Goal: Task Accomplishment & Management: Manage account settings

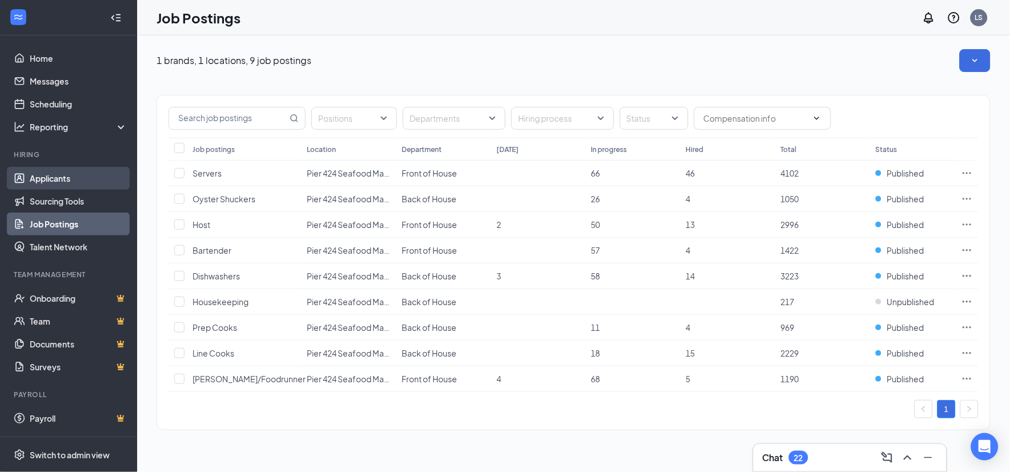
click at [42, 175] on link "Applicants" at bounding box center [79, 178] width 98 height 23
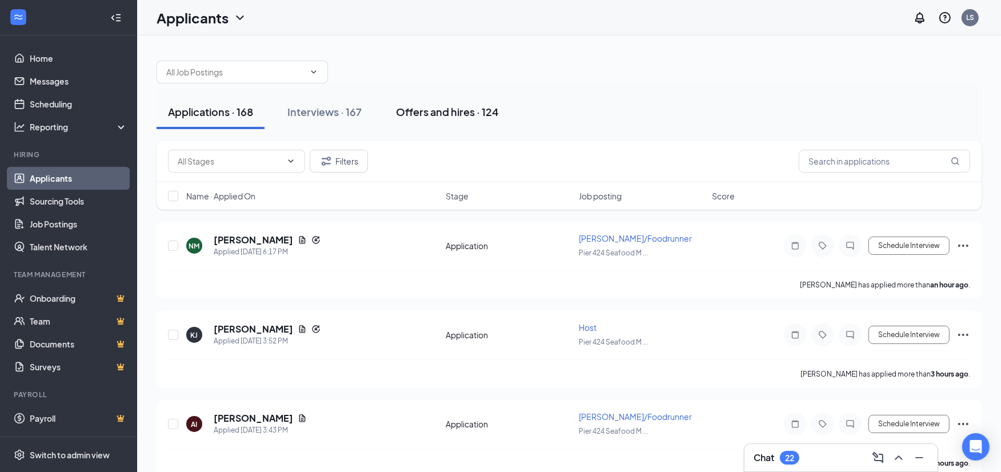
click at [439, 111] on div "Offers and hires · 124" at bounding box center [447, 112] width 103 height 14
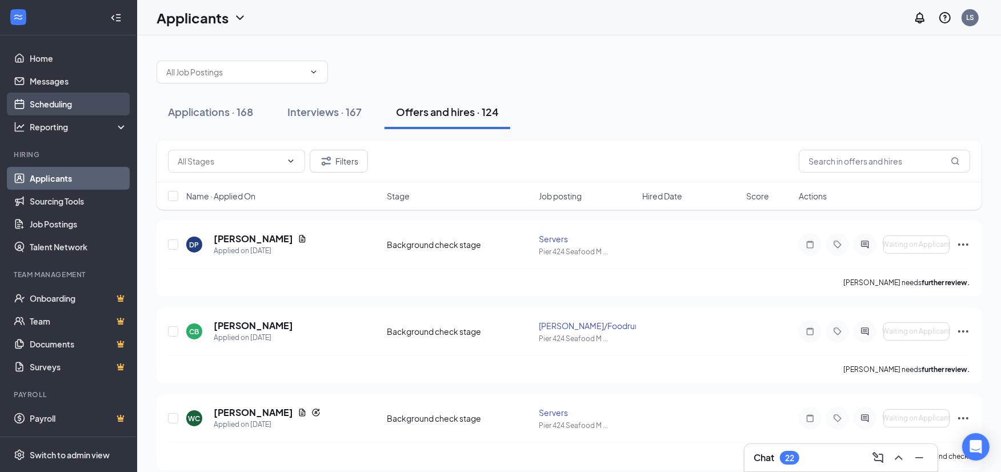
click at [31, 101] on link "Scheduling" at bounding box center [79, 104] width 98 height 23
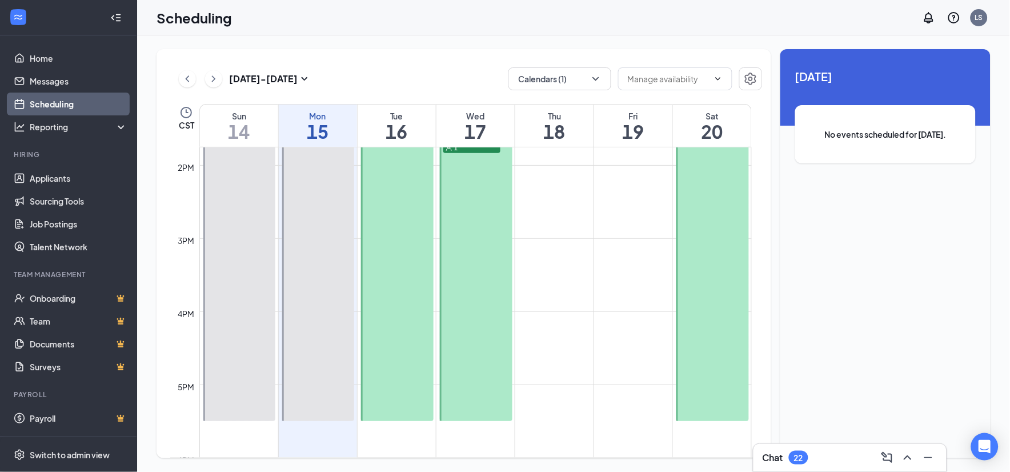
scroll to position [879, 0]
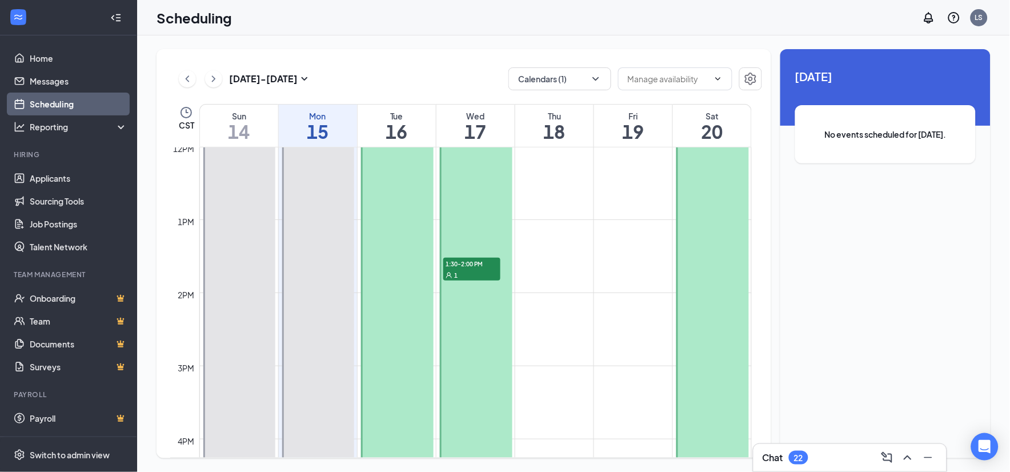
click at [463, 271] on div "1" at bounding box center [471, 274] width 57 height 11
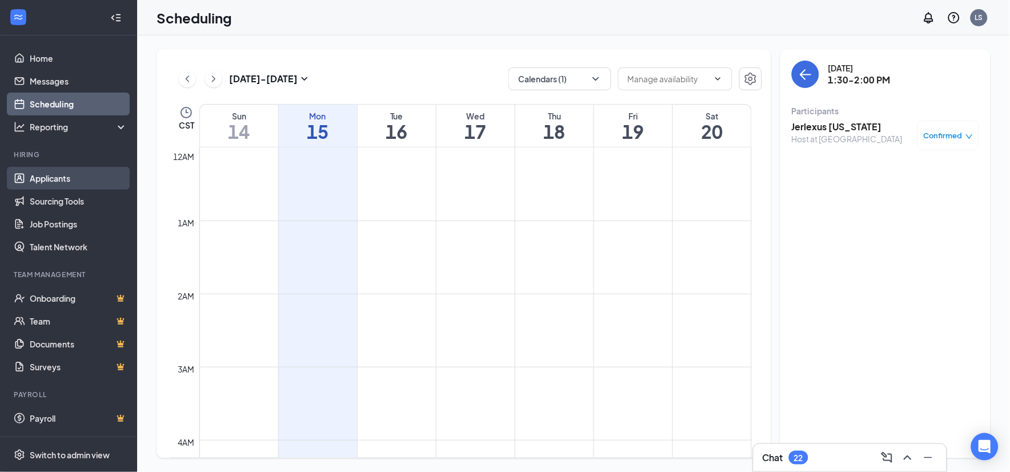
click at [41, 181] on link "Applicants" at bounding box center [79, 178] width 98 height 23
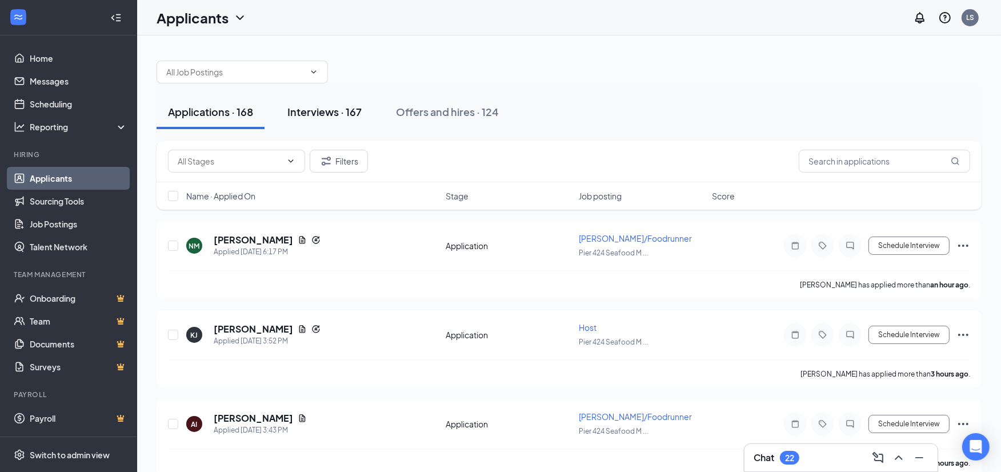
click at [310, 118] on div "Interviews · 167" at bounding box center [324, 112] width 74 height 14
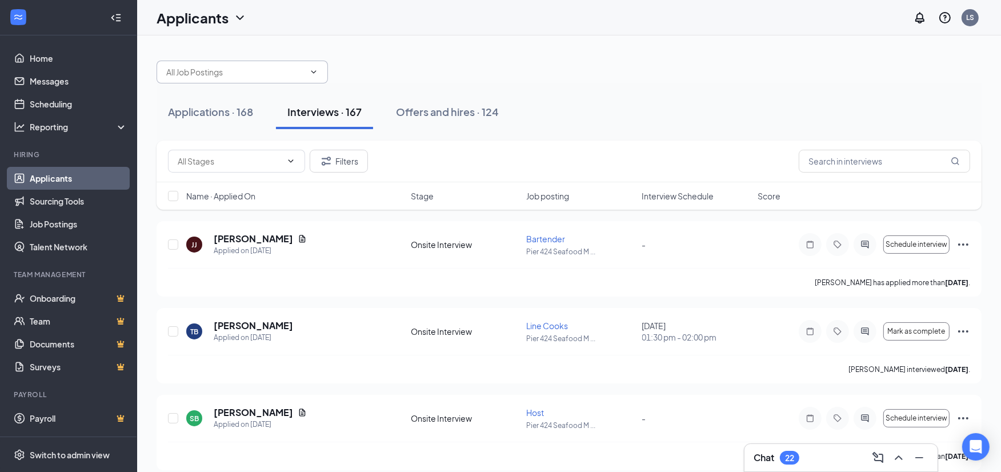
click at [302, 72] on input "text" at bounding box center [235, 72] width 138 height 13
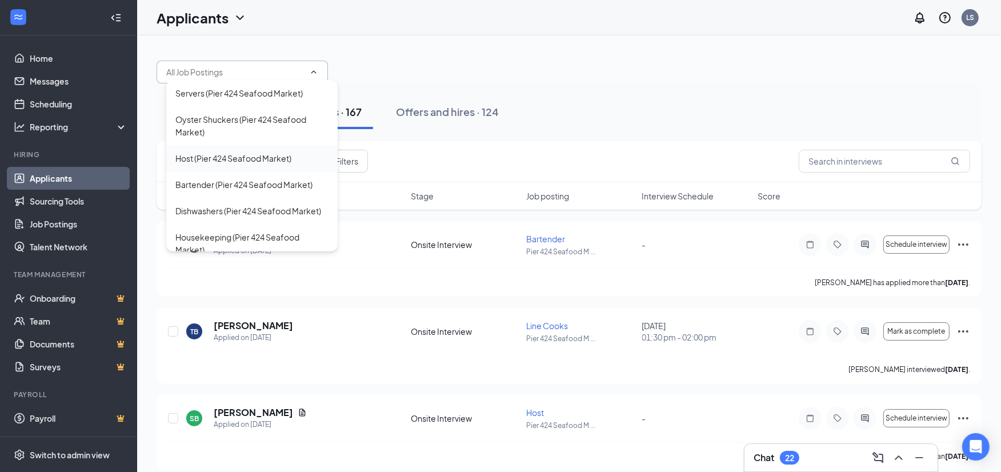
click at [199, 162] on div "Host (Pier 424 Seafood Market)" at bounding box center [233, 158] width 116 height 13
type input "Host (Pier 424 Seafood Market)"
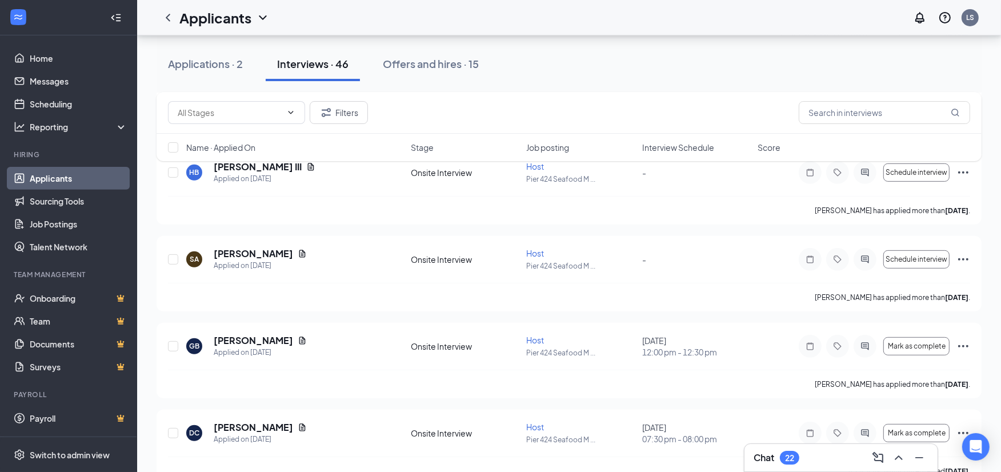
scroll to position [508, 0]
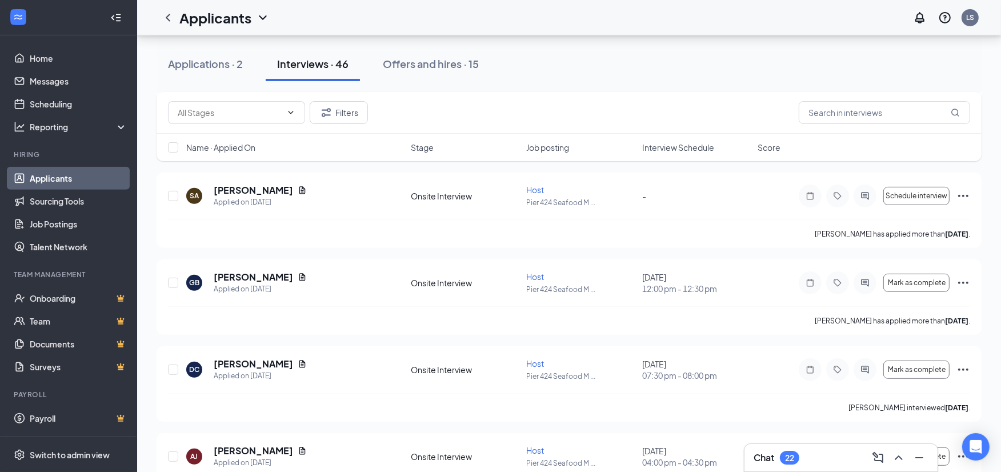
click at [655, 83] on div "Applications · 2 Interviews · 46 Offers and hires · 15" at bounding box center [569, 63] width 825 height 57
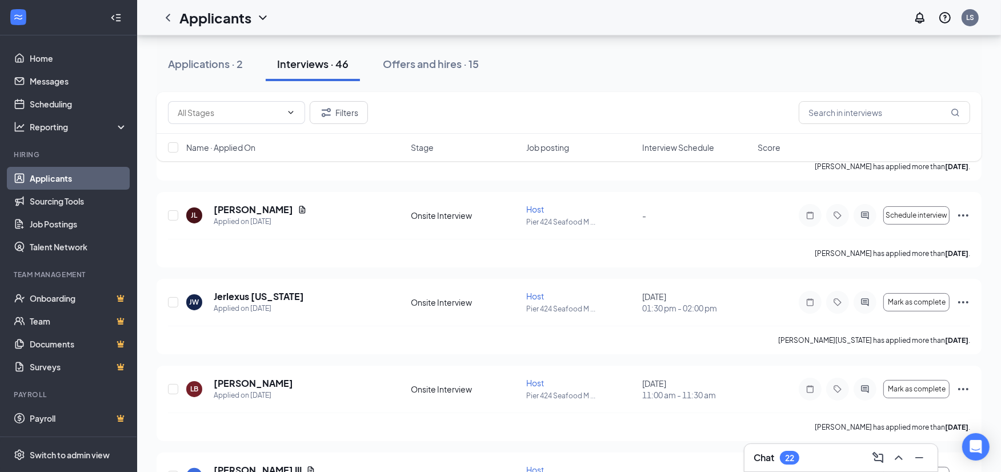
scroll to position [0, 0]
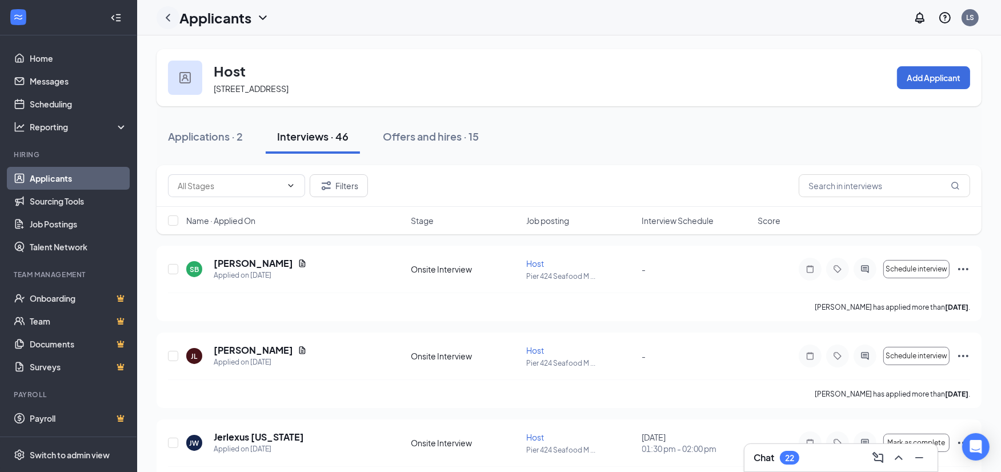
click at [172, 15] on icon "ChevronLeft" at bounding box center [168, 18] width 14 height 14
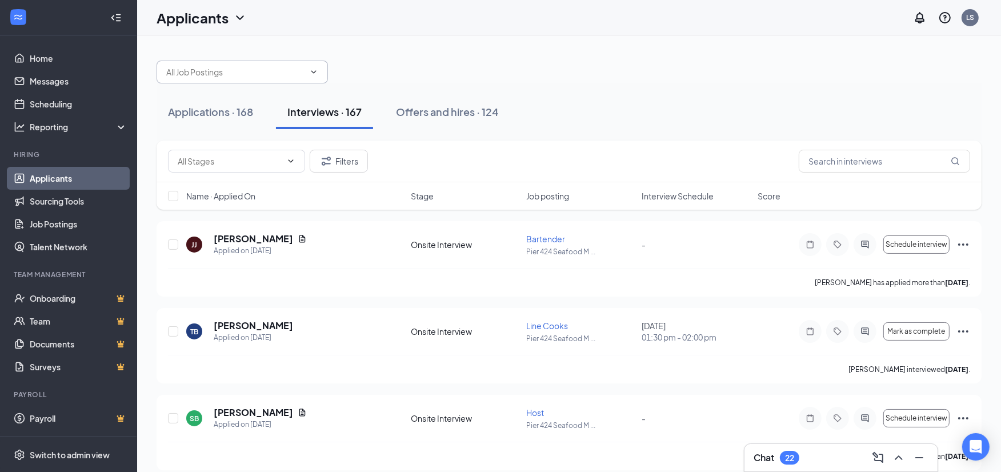
click at [263, 70] on input "text" at bounding box center [235, 72] width 138 height 13
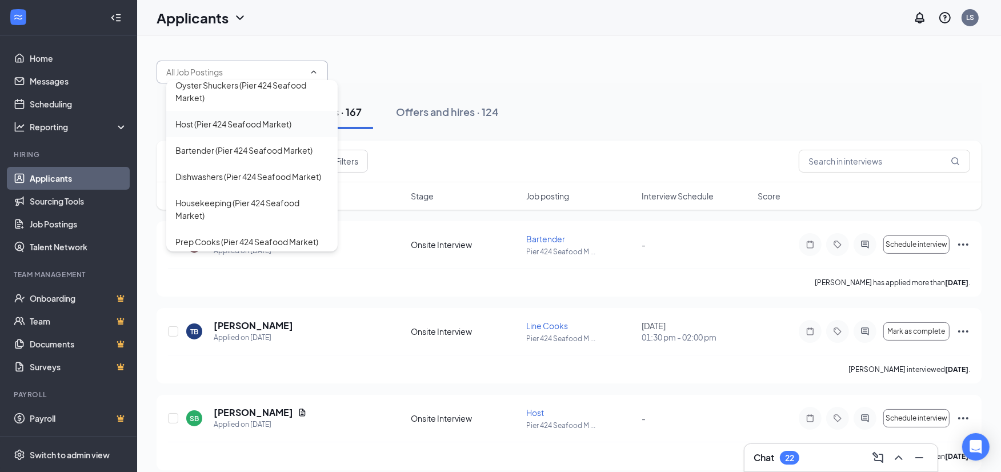
scroll to position [63, 0]
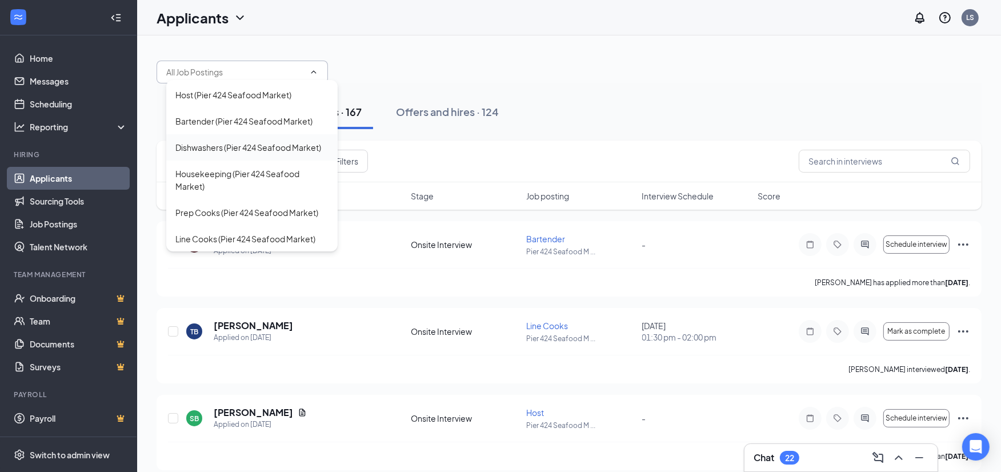
click at [233, 143] on div "Dishwashers (Pier 424 Seafood Market)" at bounding box center [248, 147] width 146 height 13
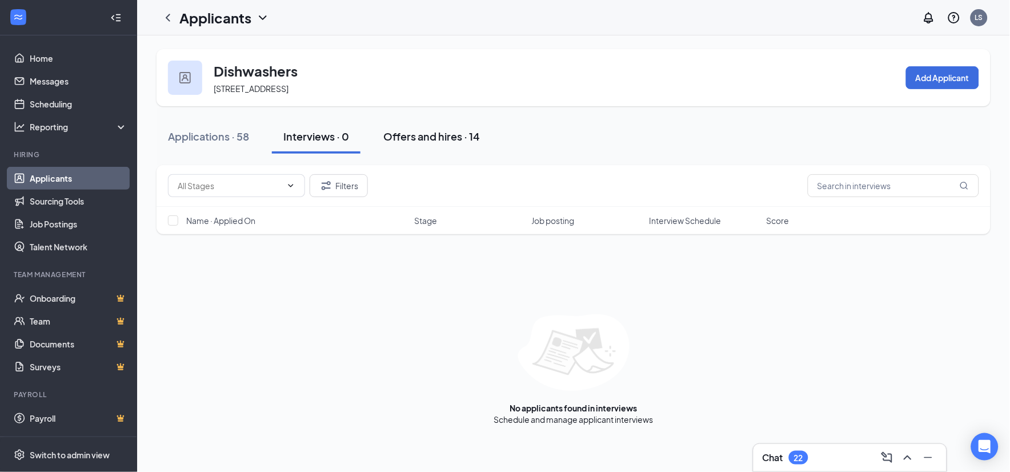
click at [426, 135] on div "Offers and hires · 14" at bounding box center [431, 136] width 97 height 14
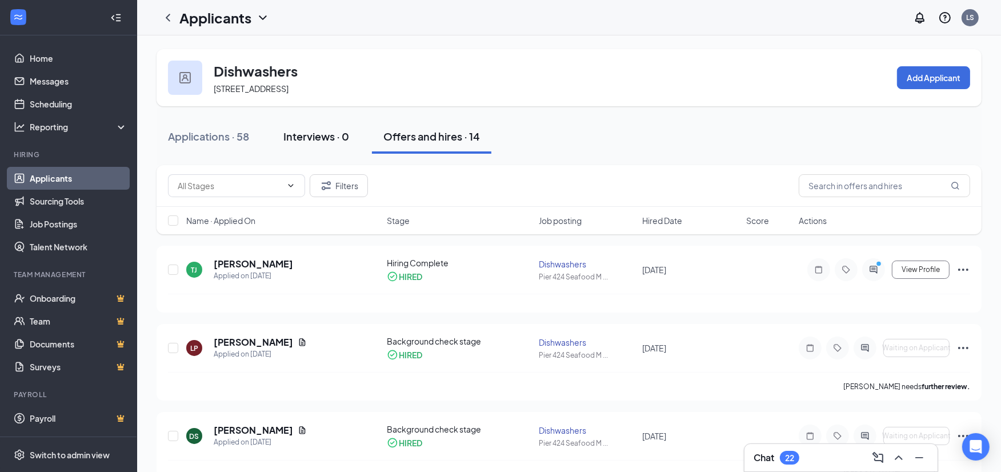
click at [325, 131] on div "Interviews · 0" at bounding box center [316, 136] width 66 height 14
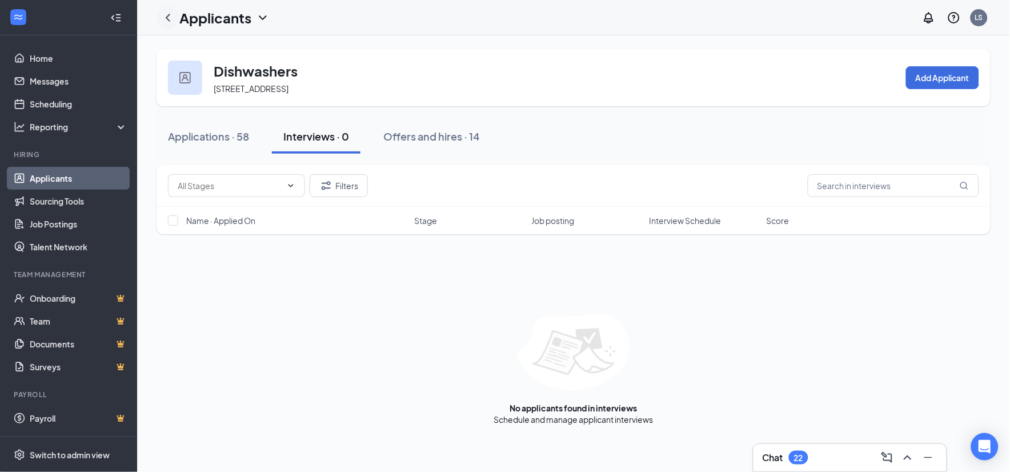
click at [166, 13] on icon "ChevronLeft" at bounding box center [168, 18] width 14 height 14
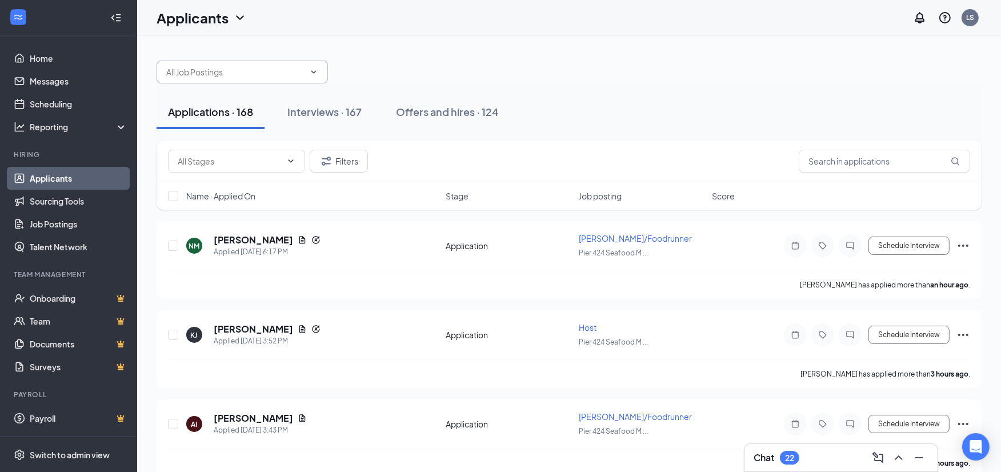
click at [284, 76] on input "text" at bounding box center [235, 72] width 138 height 13
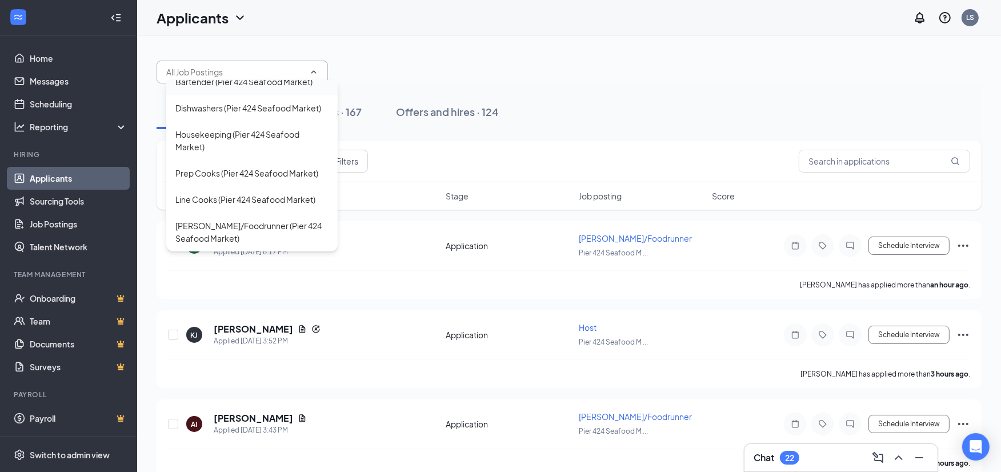
scroll to position [115, 0]
click at [251, 225] on div "[PERSON_NAME]/Foodrunner (Pier 424 Seafood Market)" at bounding box center [251, 231] width 153 height 25
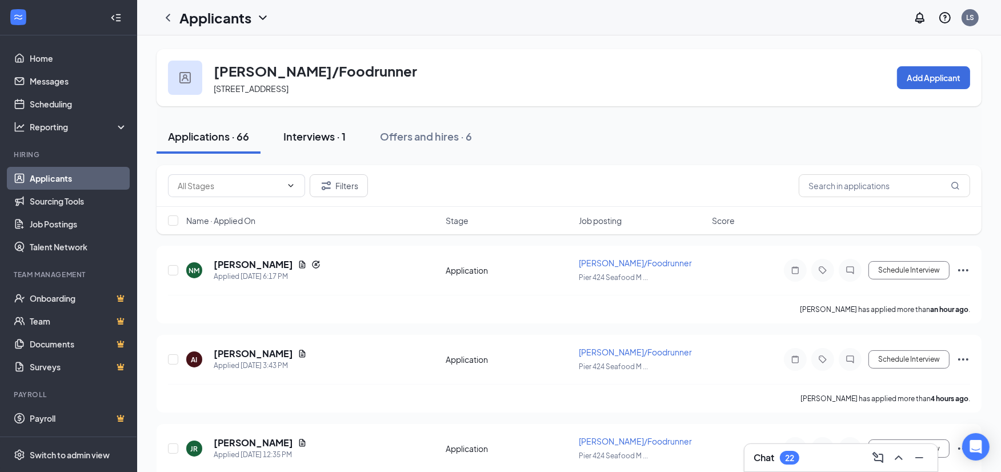
click at [321, 138] on div "Interviews · 1" at bounding box center [314, 136] width 62 height 14
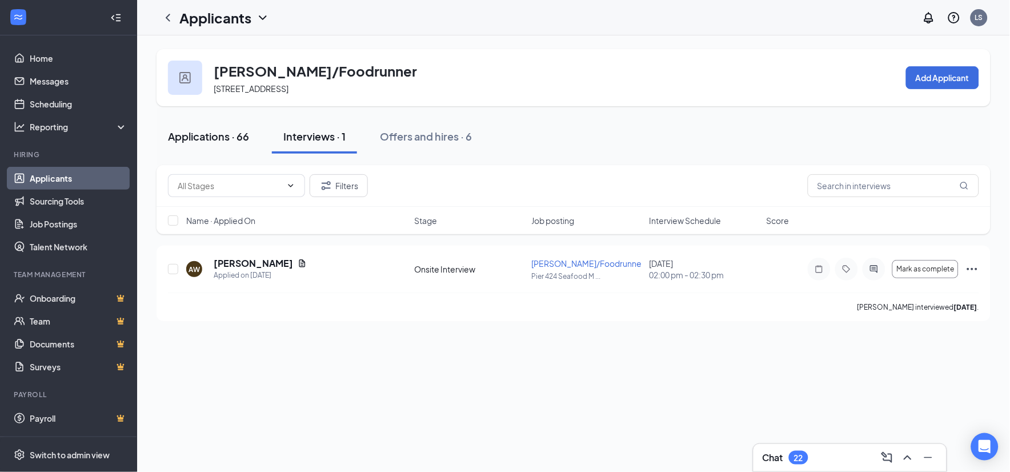
click at [202, 135] on div "Applications · 66" at bounding box center [208, 136] width 81 height 14
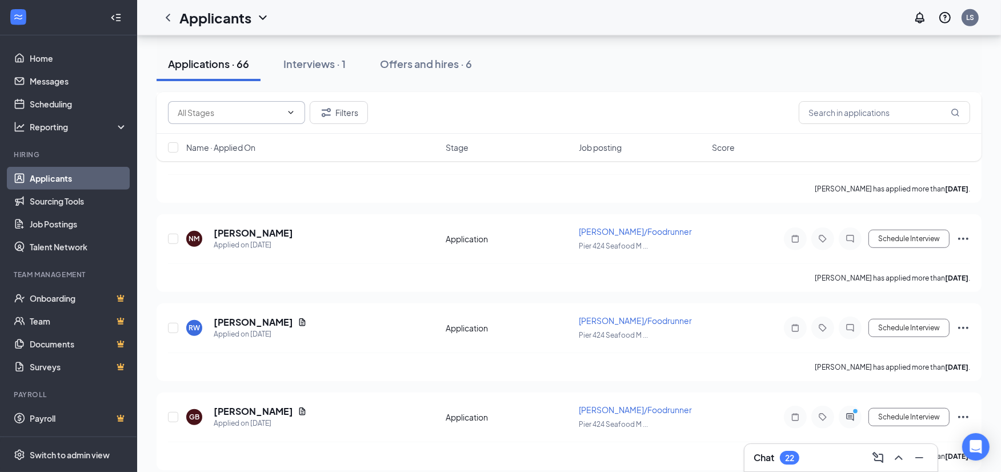
scroll to position [635, 0]
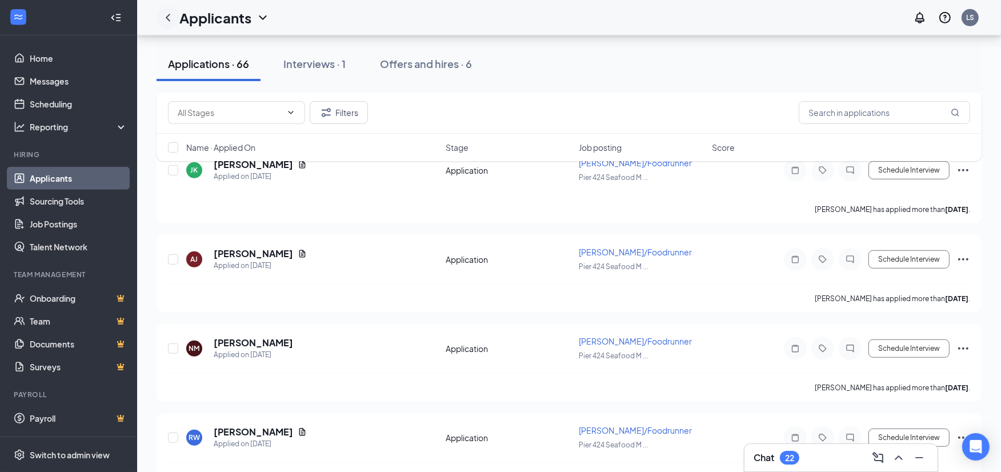
click at [167, 15] on icon "ChevronLeft" at bounding box center [168, 17] width 5 height 7
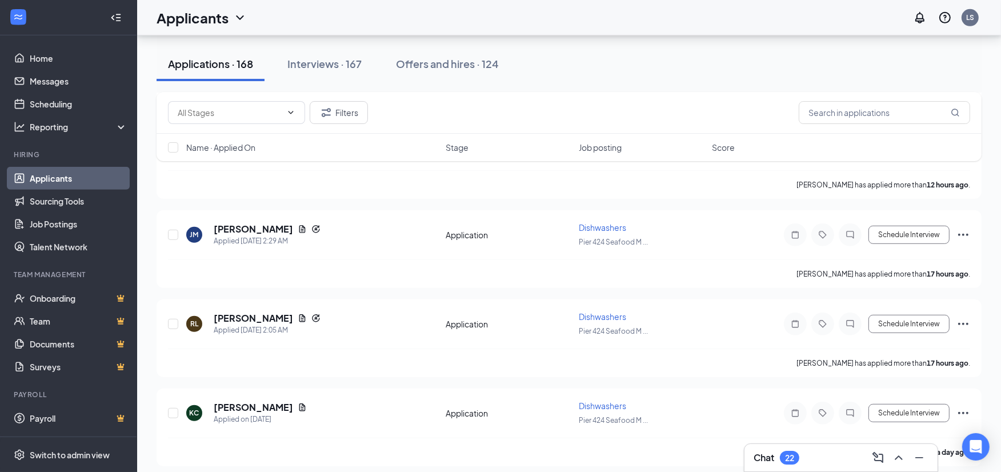
scroll to position [444, 0]
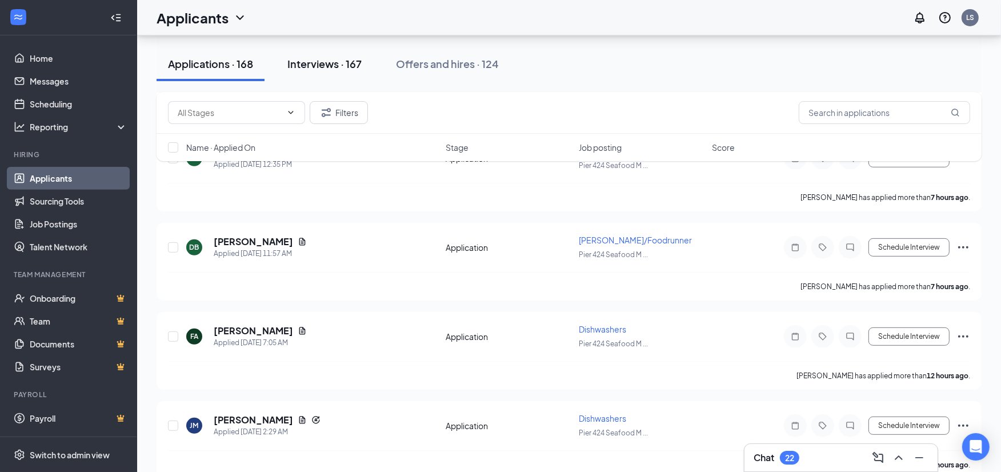
click at [320, 69] on div "Interviews · 167" at bounding box center [324, 64] width 74 height 14
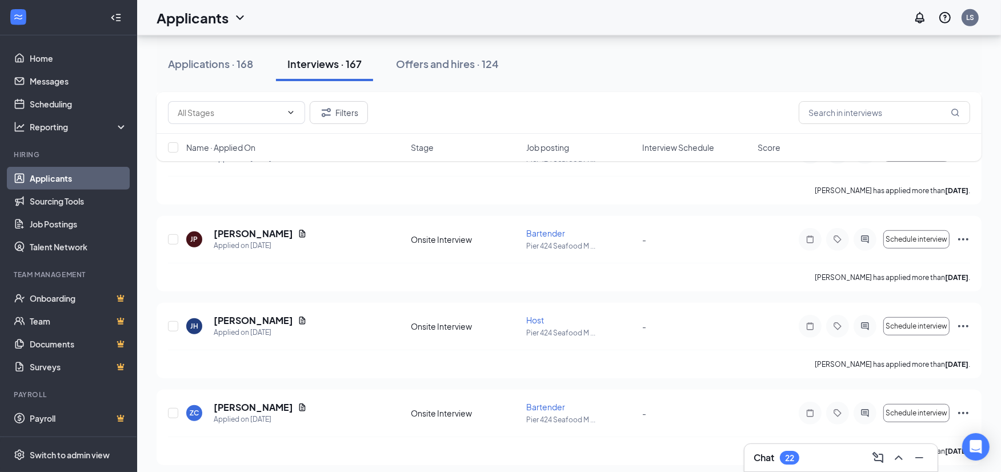
scroll to position [14266, 0]
